Goal: Task Accomplishment & Management: Complete application form

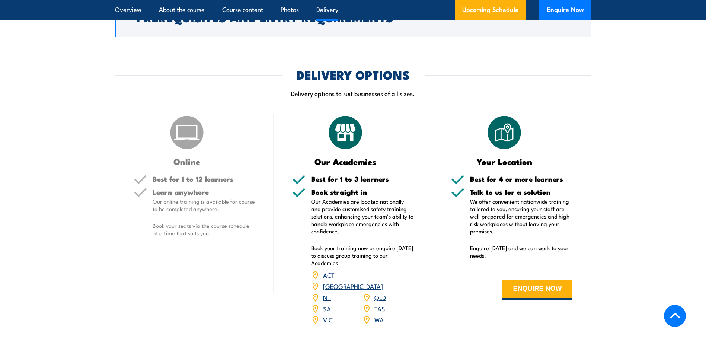
scroll to position [930, 0]
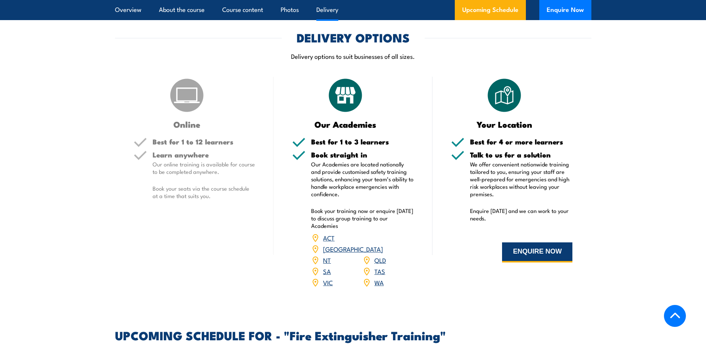
click at [543, 252] on button "ENQUIRE NOW" at bounding box center [537, 252] width 70 height 20
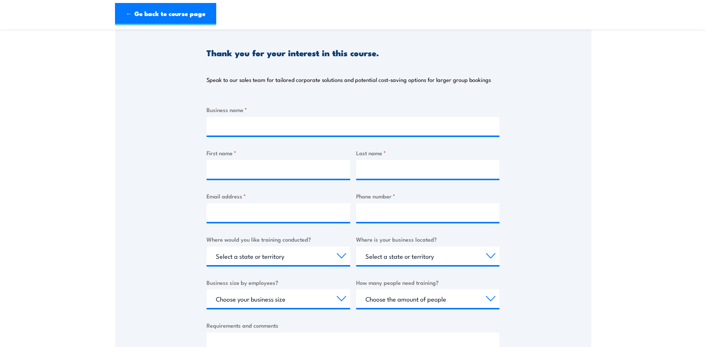
scroll to position [112, 0]
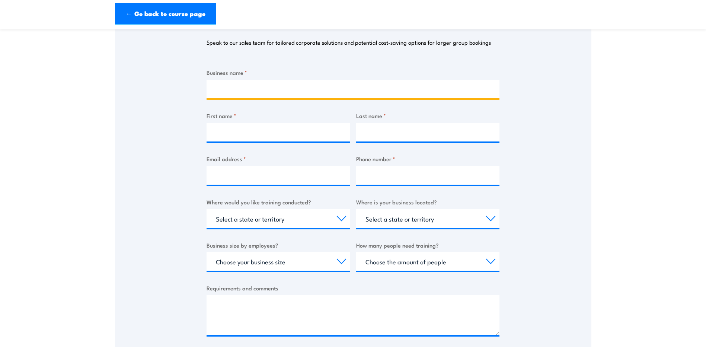
click at [271, 93] on input "Business name *" at bounding box center [352, 89] width 293 height 19
type input "Southern Plumbing Plus"
type input "Christian"
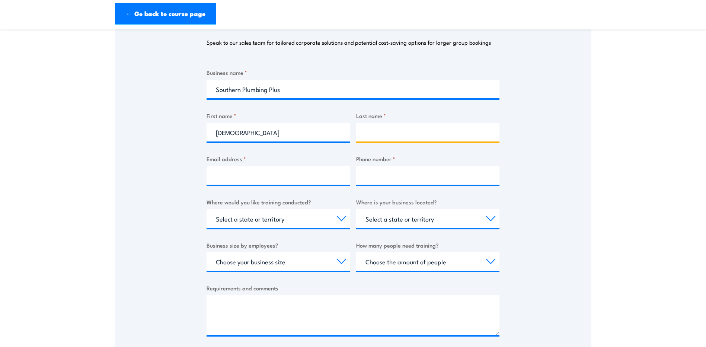
type input "Parker"
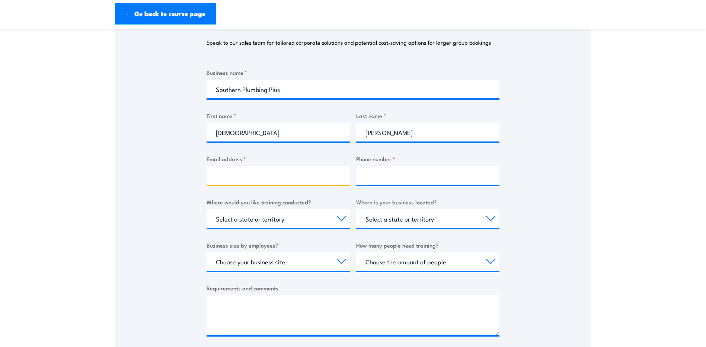
type input "christian.parker@spplus.com.au"
type input "0437048655"
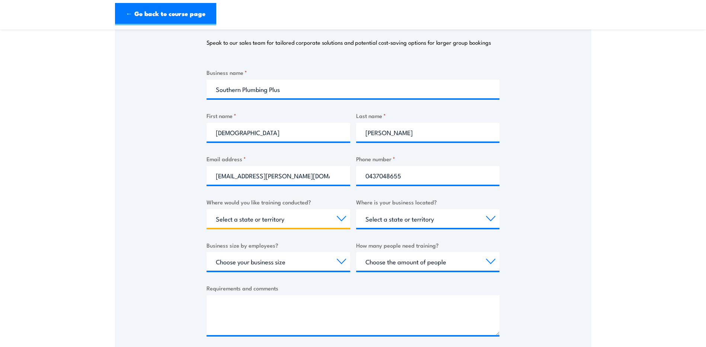
click at [284, 221] on select "Select a state or territory Nationally - multiple locations QLD NSW VIC SA ACT …" at bounding box center [278, 218] width 144 height 19
click at [154, 187] on div "Thank you for your interest in this course. Speak to our sales team for tailore…" at bounding box center [353, 171] width 476 height 372
